Goal: Information Seeking & Learning: Learn about a topic

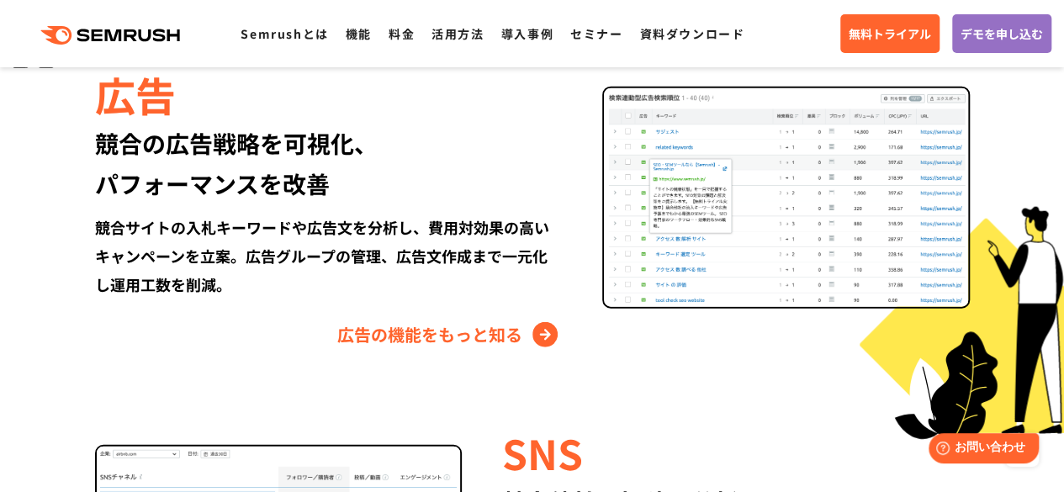
scroll to position [1940, 0]
click at [136, 245] on div "競合サイトの入札キーワードや広告文を分析し、費用対効果の高いキャンペーンを立案。広告グループの管理、広告文作成まで一元化し運用工数を削減。" at bounding box center [328, 256] width 467 height 86
click at [242, 250] on div "競合サイトの入札キーワードや広告文を分析し、費用対効果の高いキャンペーンを立案。広告グループの管理、広告文作成まで一元化し運用工数を削減。" at bounding box center [328, 256] width 467 height 86
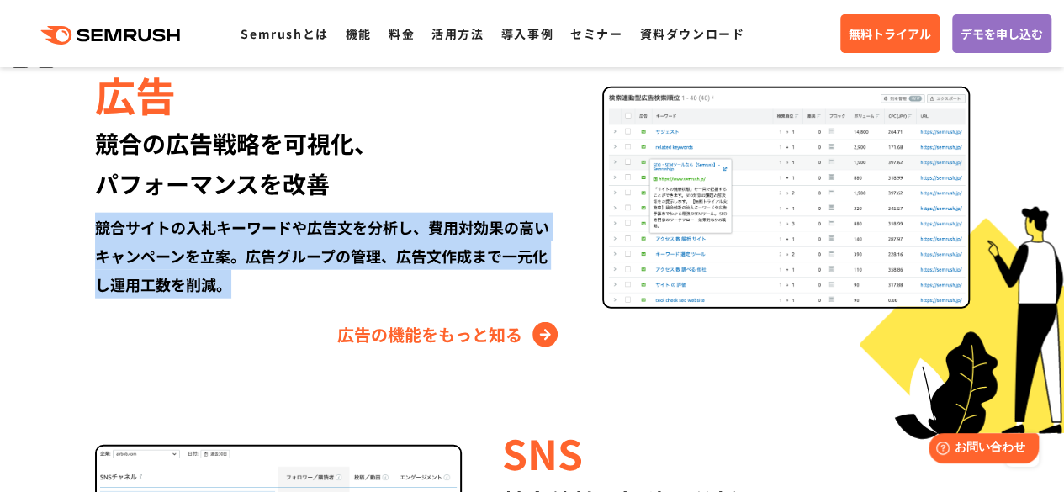
click at [242, 250] on div "競合サイトの入札キーワードや広告文を分析し、費用対効果の高いキャンペーンを立案。広告グループの管理、広告文作成まで一元化し運用工数を削減。" at bounding box center [328, 256] width 467 height 86
click at [268, 274] on div "競合サイトの入札キーワードや広告文を分析し、費用対効果の高いキャンペーンを立案。広告グループの管理、広告文作成まで一元化し運用工数を削減。" at bounding box center [328, 256] width 467 height 86
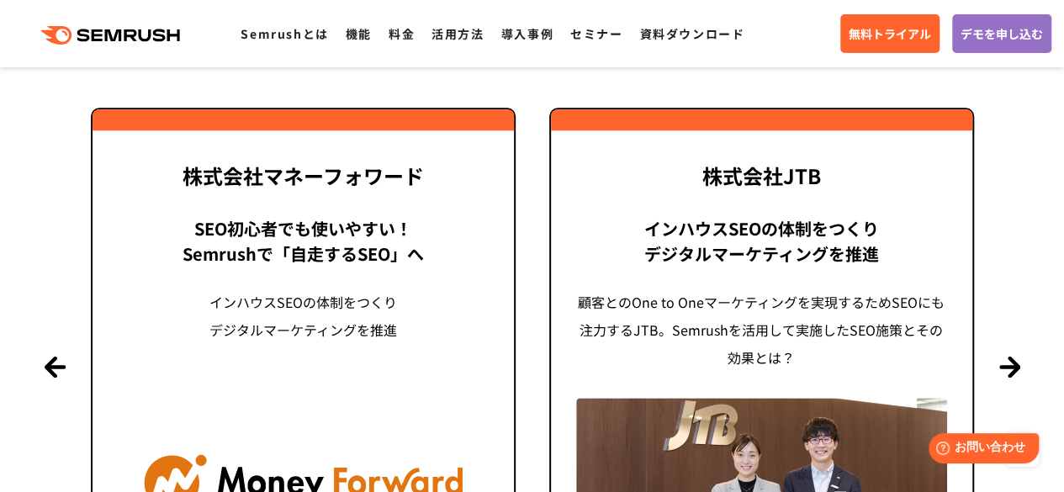
scroll to position [4078, 0]
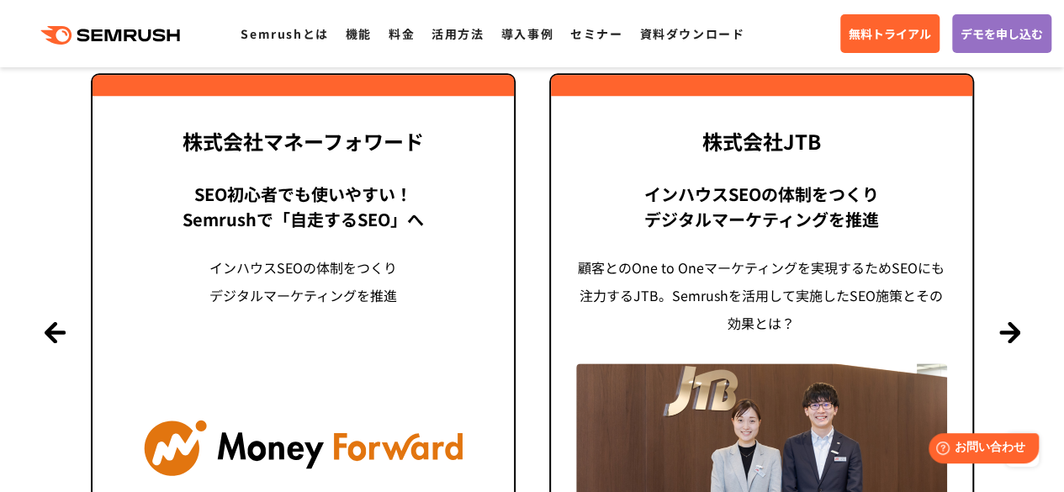
click at [530, 146] on div "株式会社マネーフォワード SEO初心者でも使いやすい！ Semrushで「自走するSEO」へ インハウスSEOの体制をつくり デジタルマーケティングを推進" at bounding box center [303, 331] width 458 height 517
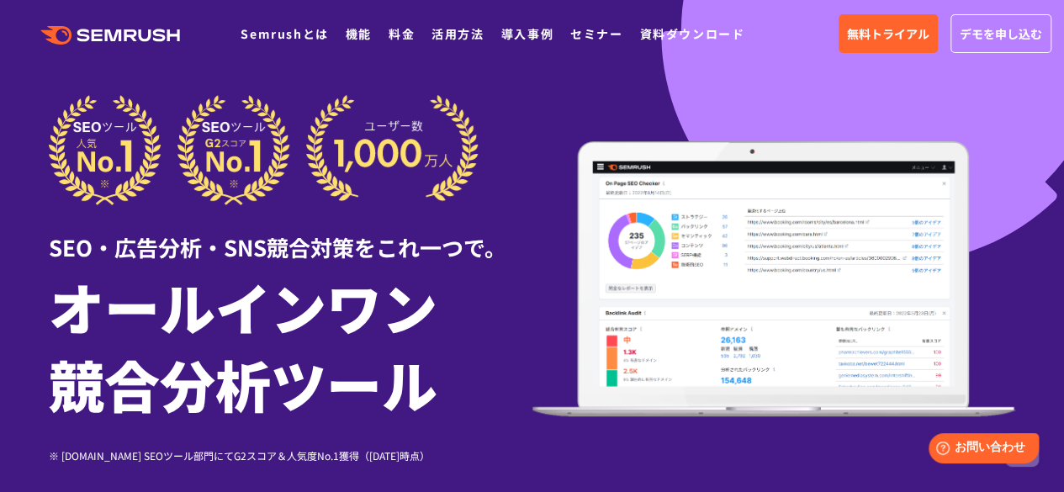
scroll to position [0, 0]
